Goal: Information Seeking & Learning: Learn about a topic

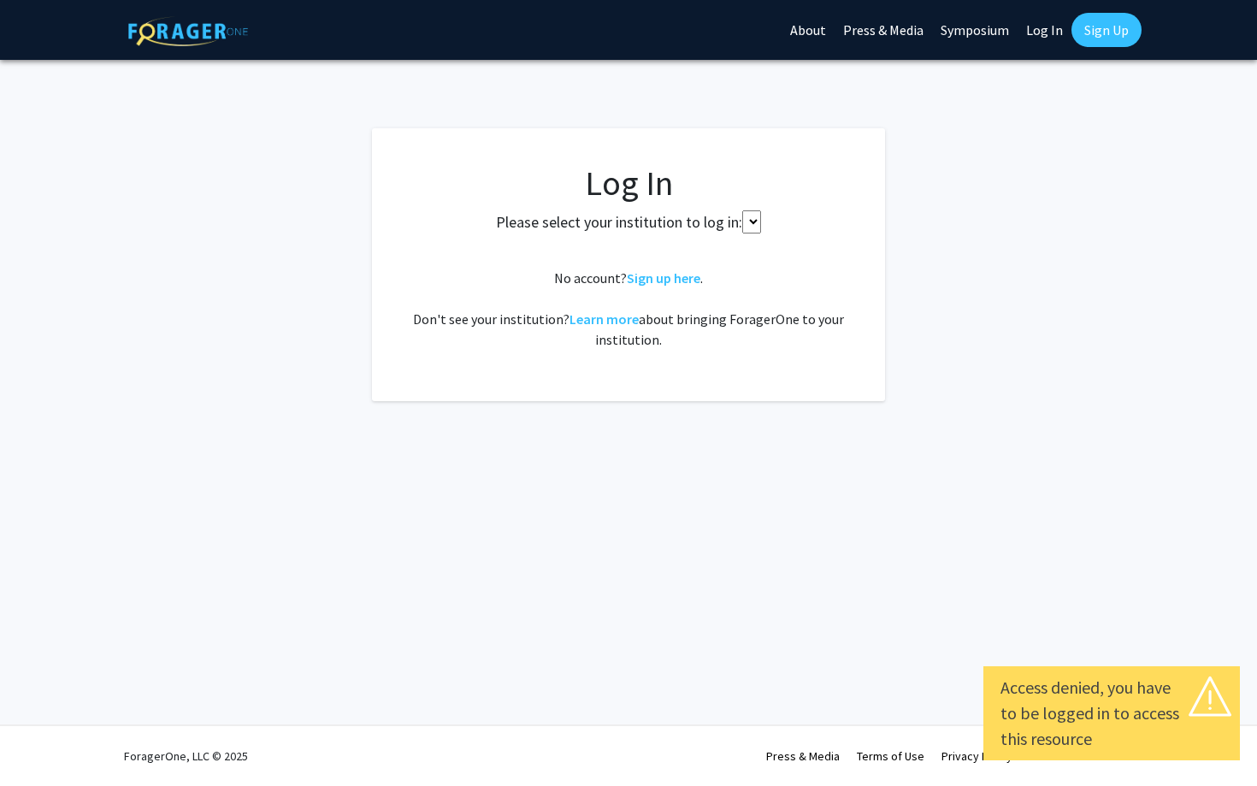
select select
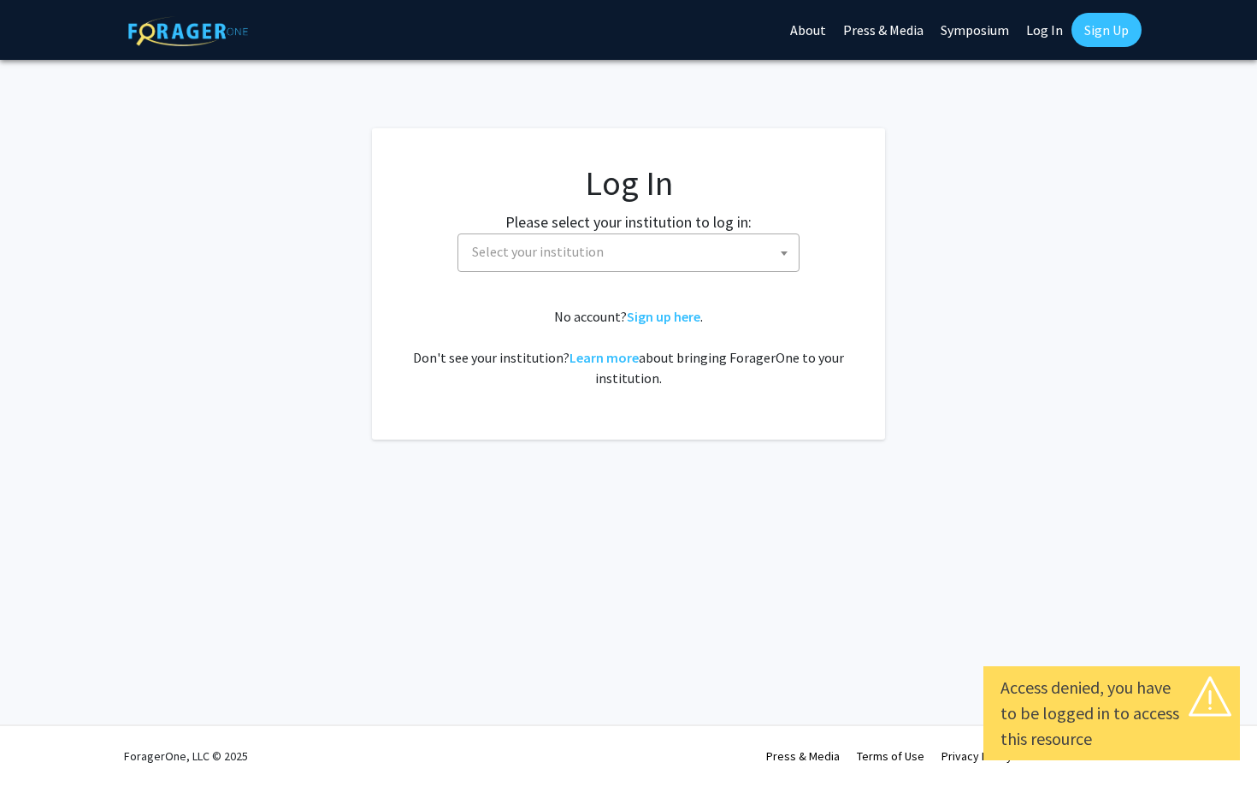
click at [578, 254] on span "Select your institution" at bounding box center [538, 251] width 132 height 17
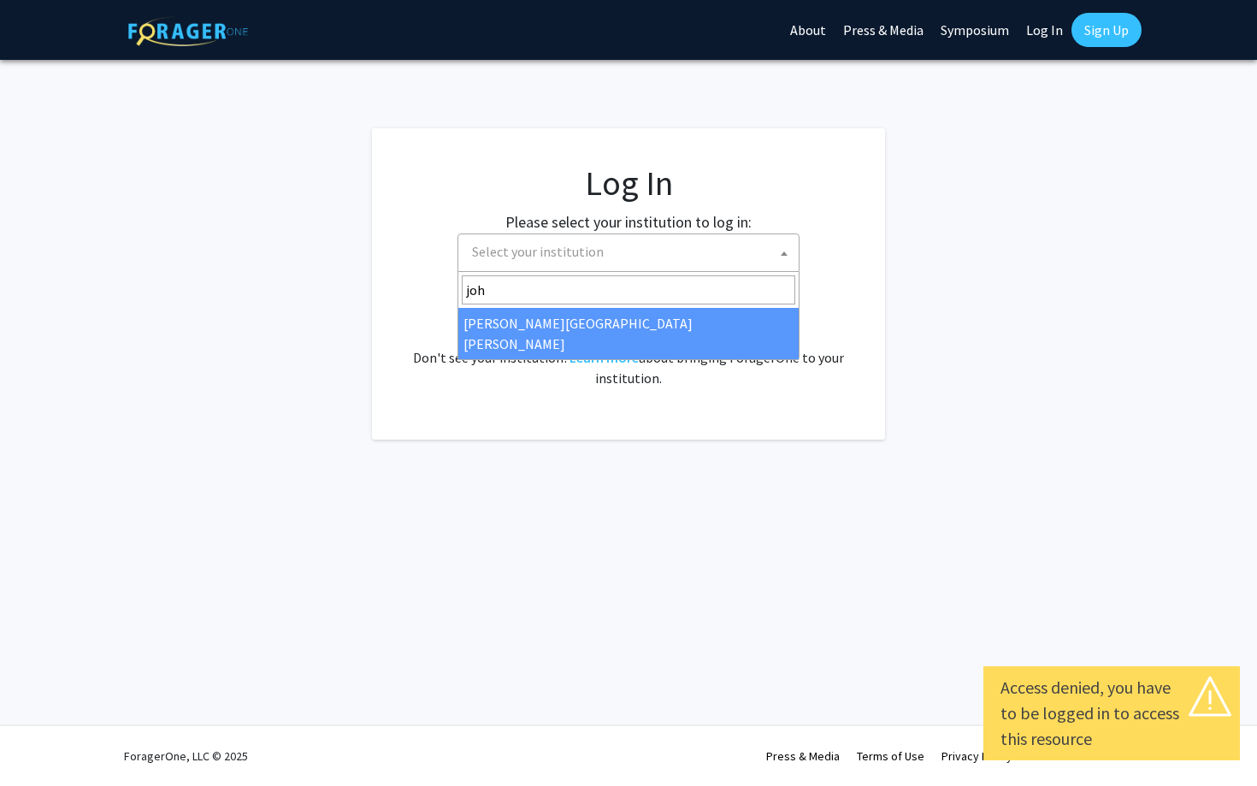
type input "joh"
select select "1"
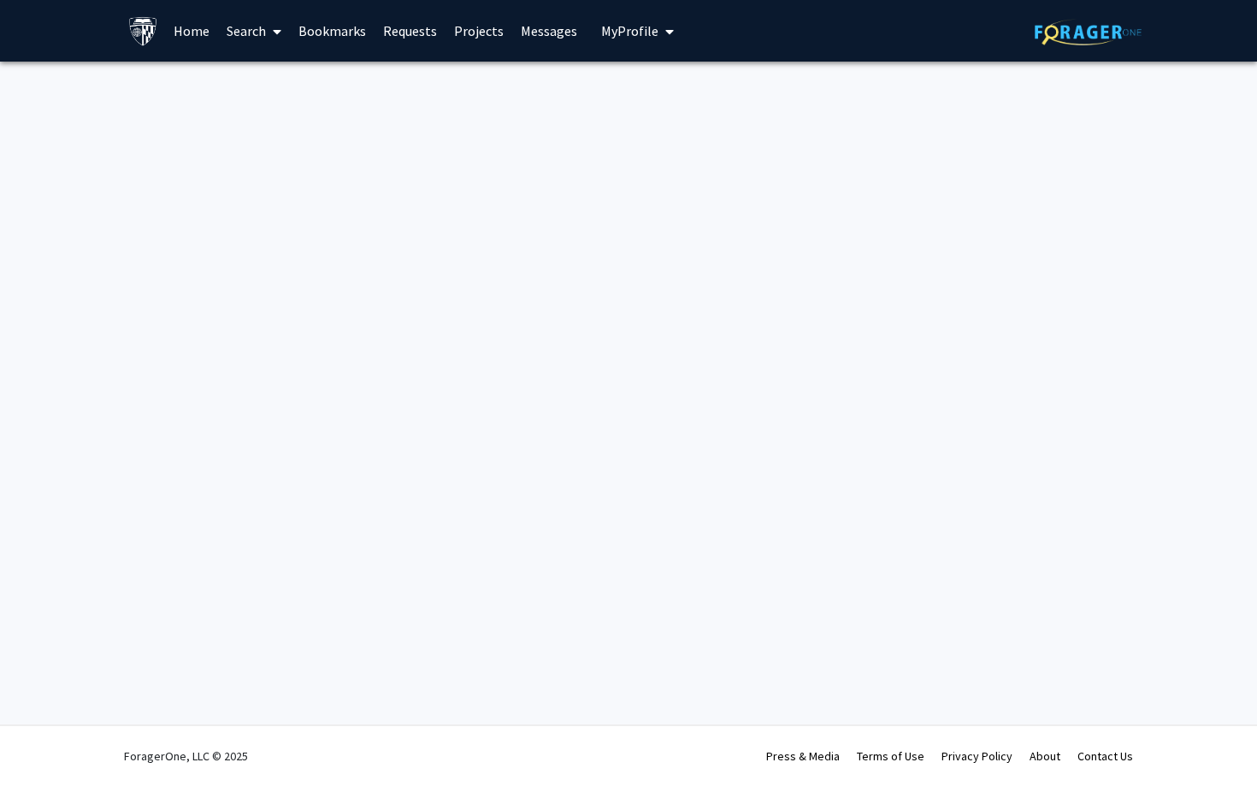
click at [193, 43] on link "Home" at bounding box center [191, 31] width 53 height 60
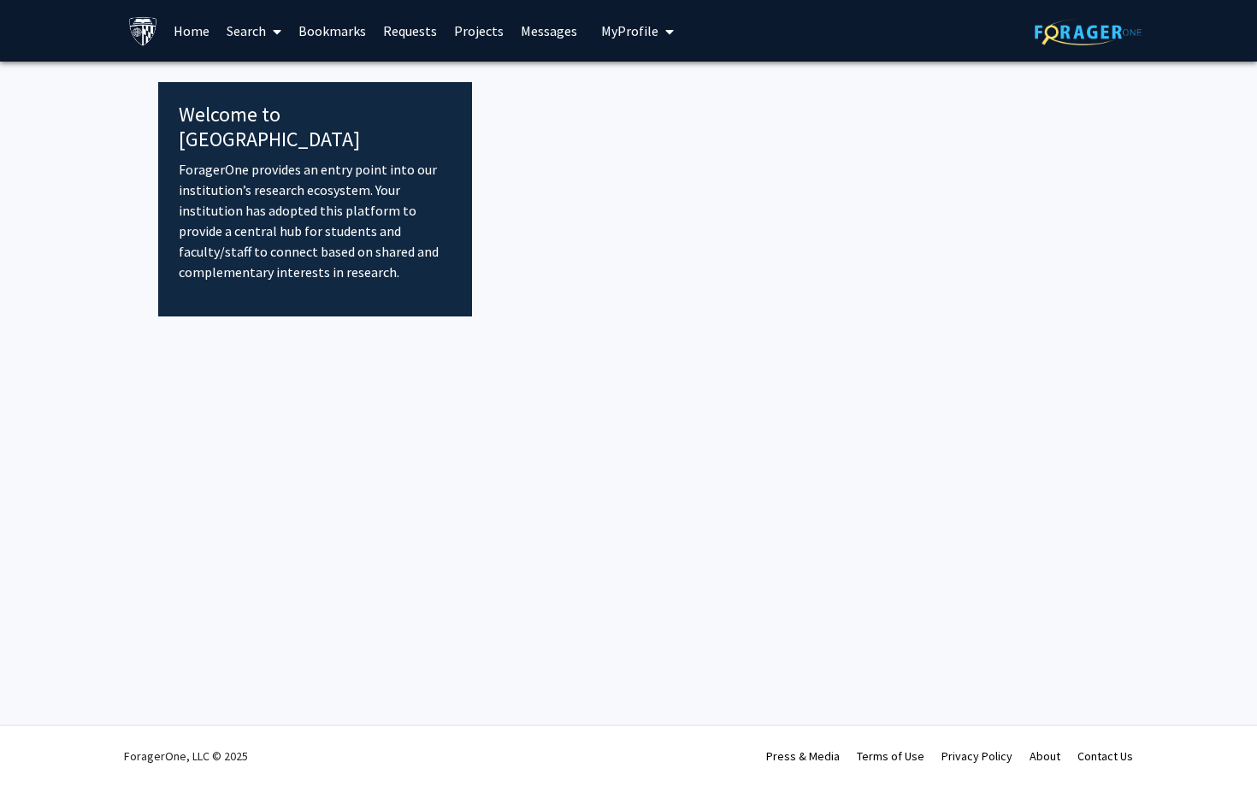
click at [180, 33] on link "Home" at bounding box center [191, 31] width 53 height 60
click at [469, 33] on link "Projects" at bounding box center [479, 31] width 67 height 60
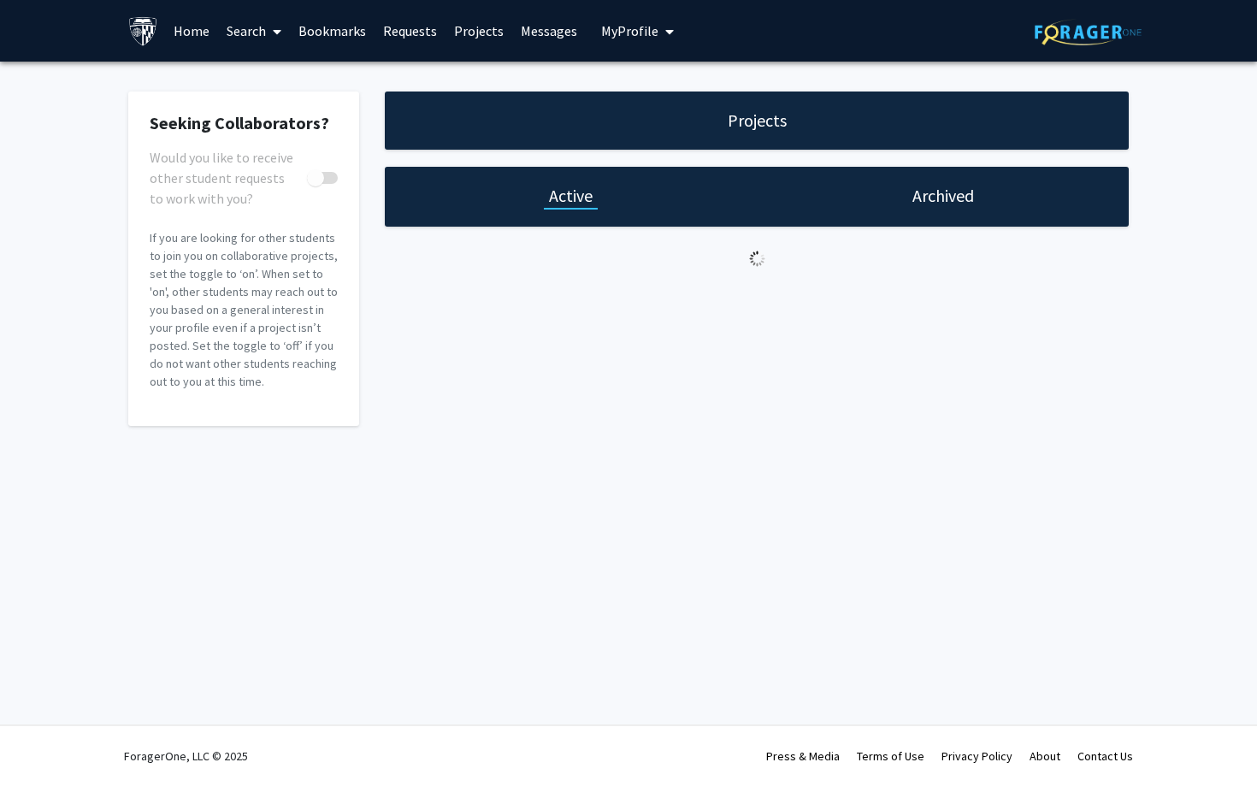
click at [267, 47] on span at bounding box center [273, 32] width 15 height 60
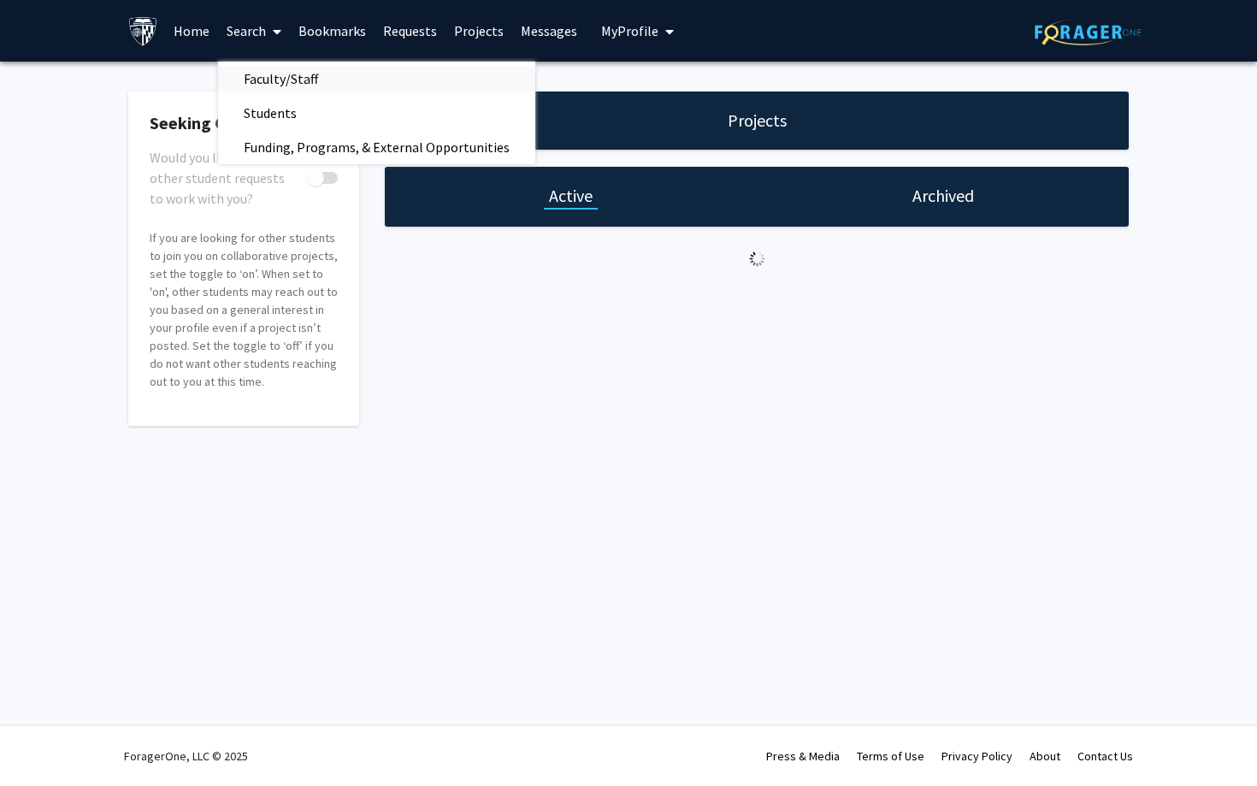
click at [263, 83] on span "Faculty/Staff" at bounding box center [281, 79] width 126 height 34
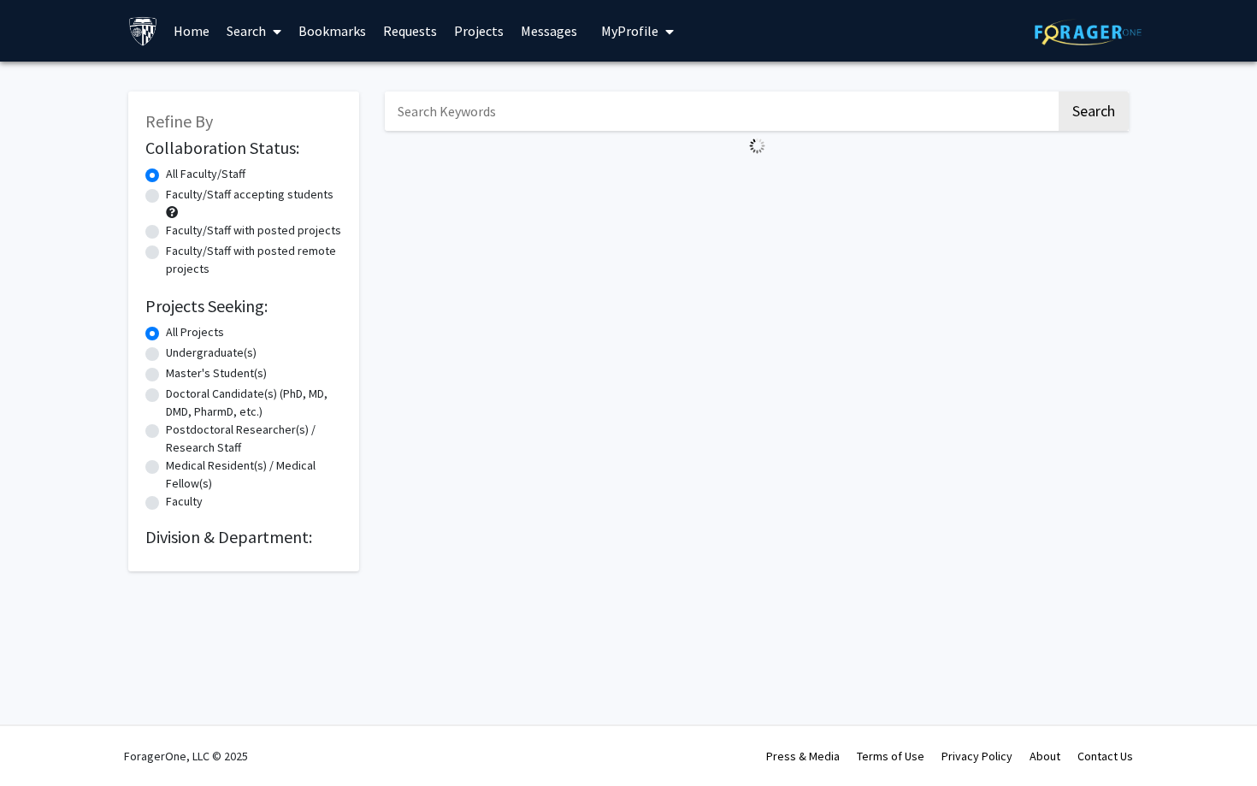
click at [221, 200] on label "Faculty/Staff accepting students" at bounding box center [250, 195] width 168 height 18
click at [177, 197] on input "Faculty/Staff accepting students" at bounding box center [171, 191] width 11 height 11
radio input "true"
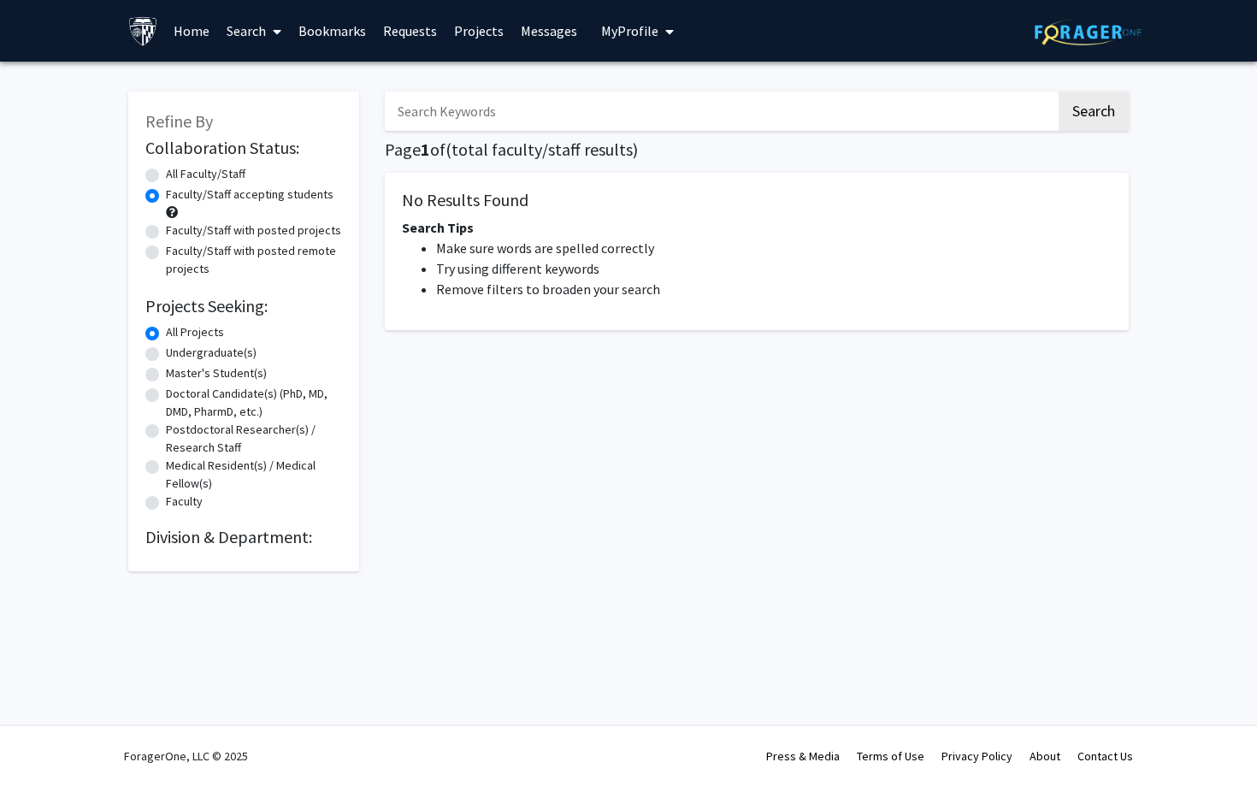
click at [239, 359] on label "Undergraduate(s)" at bounding box center [211, 353] width 91 height 18
click at [177, 355] on input "Undergraduate(s)" at bounding box center [171, 349] width 11 height 11
radio input "true"
click at [240, 183] on label "All Faculty/Staff" at bounding box center [206, 174] width 80 height 18
click at [177, 176] on input "All Faculty/Staff" at bounding box center [171, 170] width 11 height 11
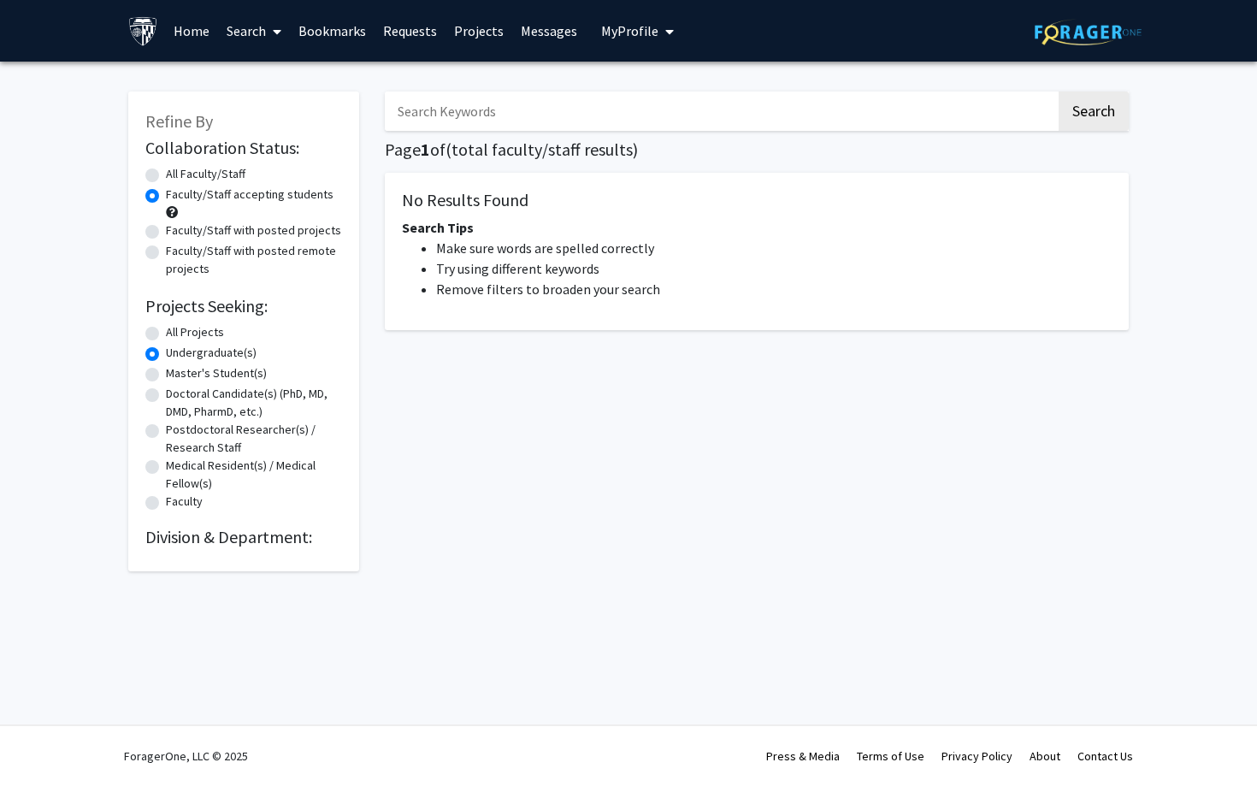
radio input "true"
click at [227, 339] on div "All Projects" at bounding box center [243, 333] width 197 height 21
click at [204, 339] on label "All Projects" at bounding box center [195, 332] width 58 height 18
click at [177, 334] on input "All Projects" at bounding box center [171, 328] width 11 height 11
radio input "true"
